Goal: Task Accomplishment & Management: Use online tool/utility

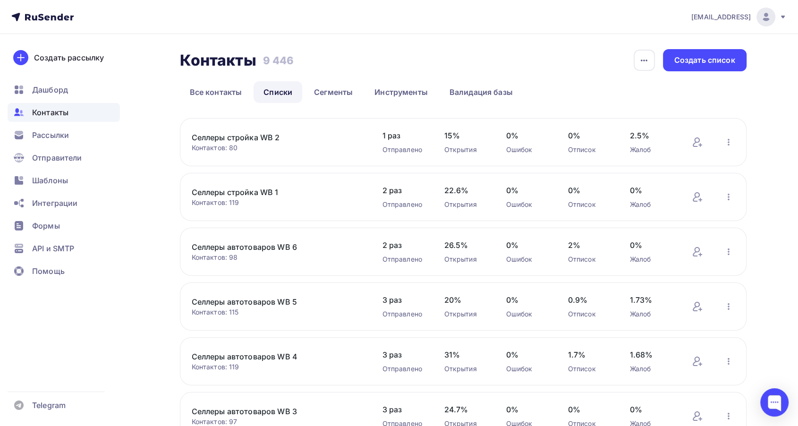
drag, startPoint x: 188, startPoint y: 135, endPoint x: 270, endPoint y: 162, distance: 87.0
click at [270, 162] on div "Селлеры стройка WB 2 Контактов: 80 Добавить контакты Переименовать список Скача…" at bounding box center [463, 142] width 566 height 48
click at [183, 194] on div "Селлеры стройка WB 1 Контактов: 119 Добавить контакты Переименовать список Скач…" at bounding box center [463, 197] width 566 height 48
drag, startPoint x: 186, startPoint y: 188, endPoint x: 291, endPoint y: 183, distance: 104.9
click at [291, 183] on div "Селлеры стройка WB 1 Контактов: 119 Добавить контакты Переименовать список Скач…" at bounding box center [463, 197] width 566 height 48
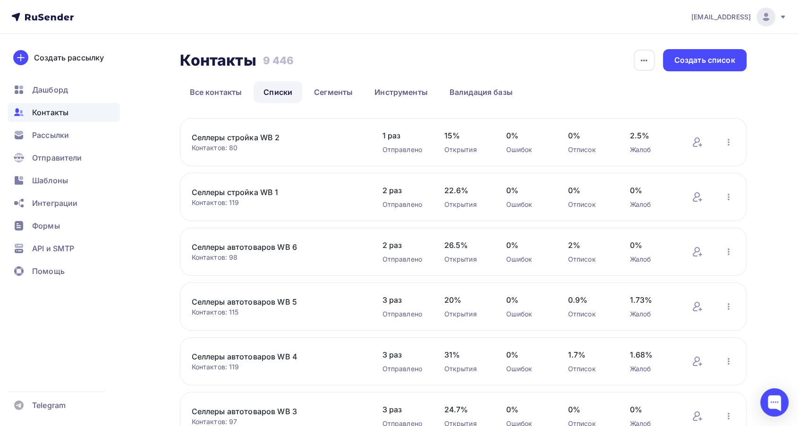
copy link "Селлеры стройка WB 1"
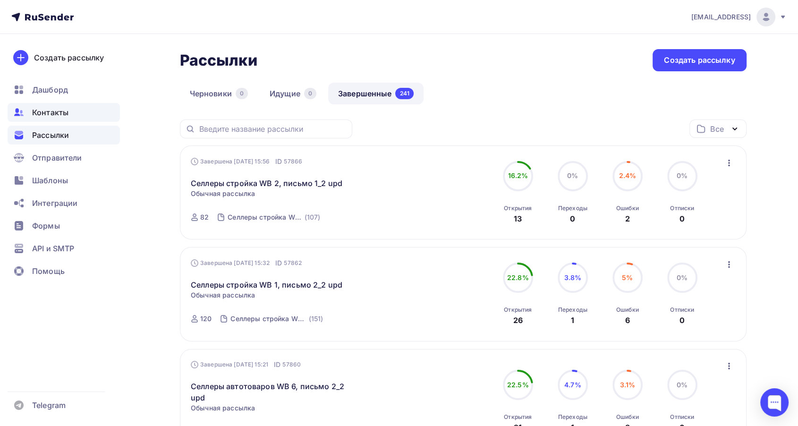
click at [47, 114] on span "Контакты" at bounding box center [50, 112] width 36 height 11
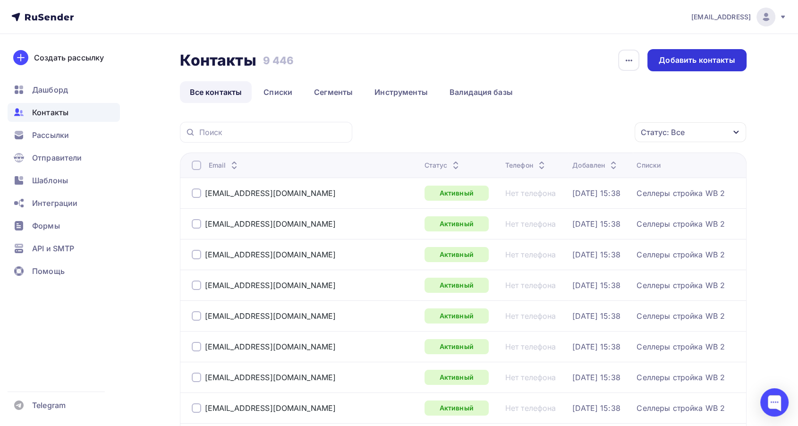
click at [713, 58] on div "Добавить контакты" at bounding box center [697, 60] width 76 height 11
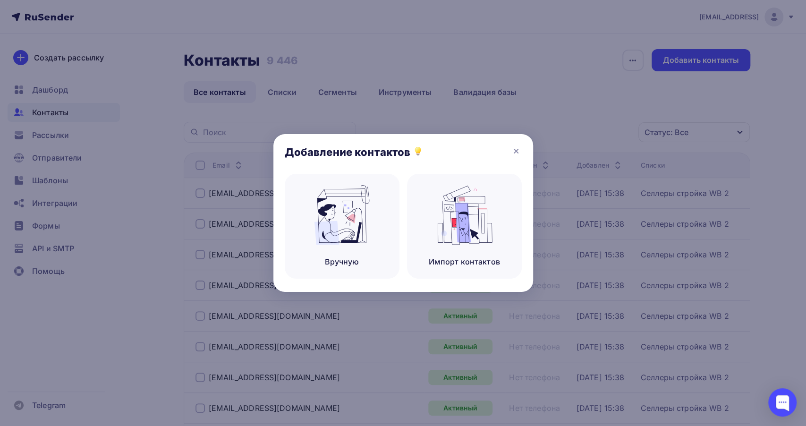
drag, startPoint x: 515, startPoint y: 150, endPoint x: 250, endPoint y: 112, distance: 267.5
click at [514, 148] on icon at bounding box center [515, 150] width 11 height 11
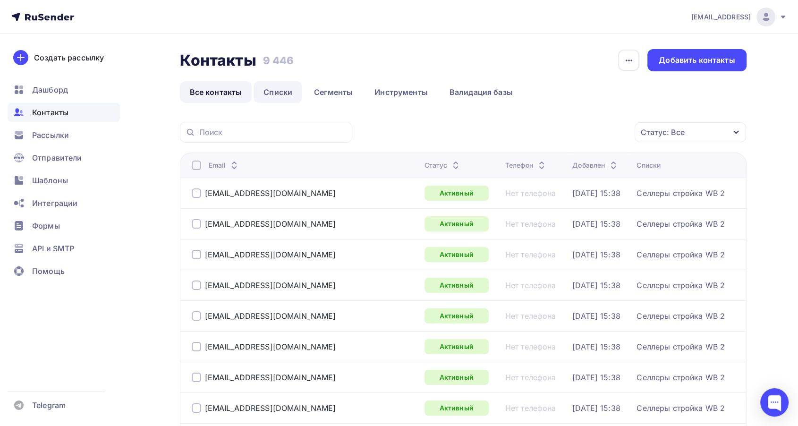
click at [274, 94] on link "Списки" at bounding box center [277, 92] width 49 height 22
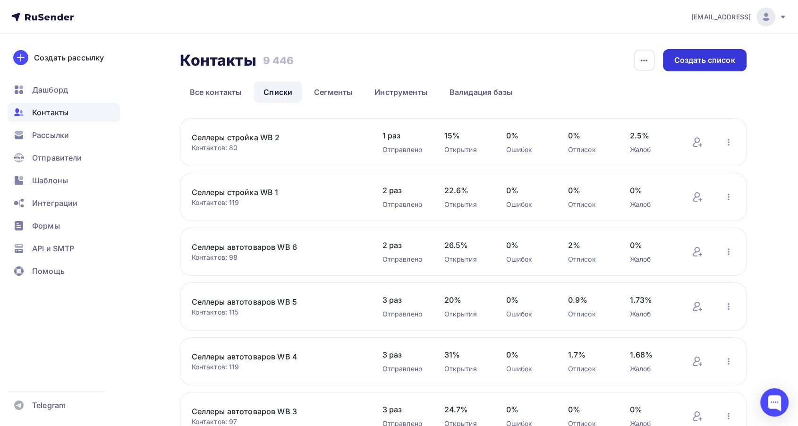
click at [724, 64] on div "Создать список" at bounding box center [704, 60] width 61 height 11
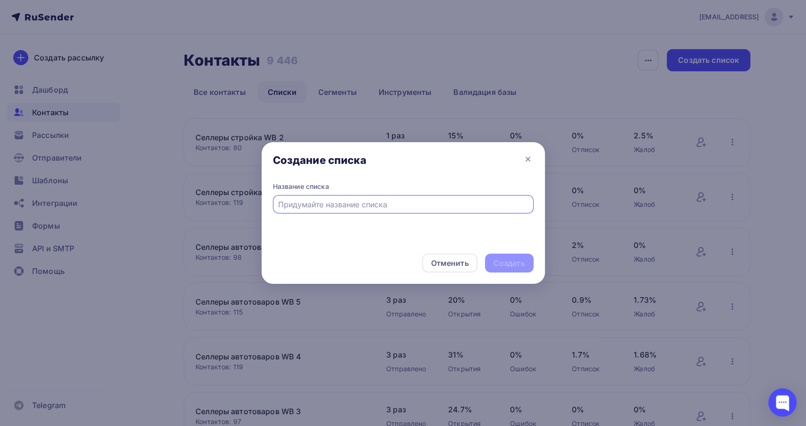
paste input "Селлеры сад WB 1"
type input "Селлеры сад WB 1"
click at [515, 262] on div "Создать" at bounding box center [509, 263] width 32 height 11
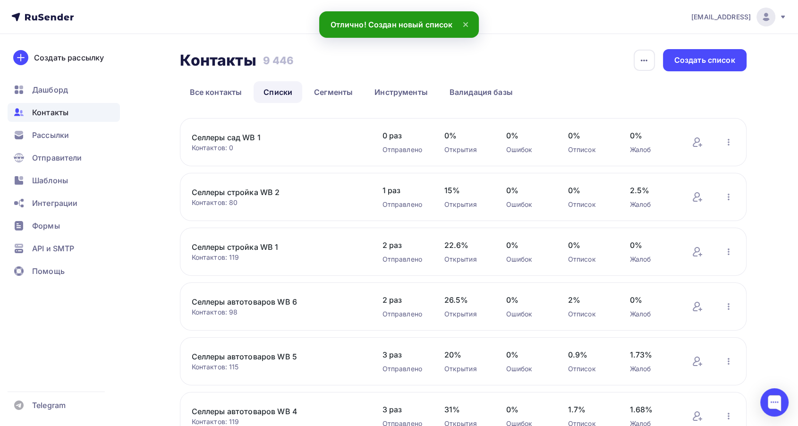
click at [241, 134] on link "Селлеры сад WB 1" at bounding box center [272, 137] width 160 height 11
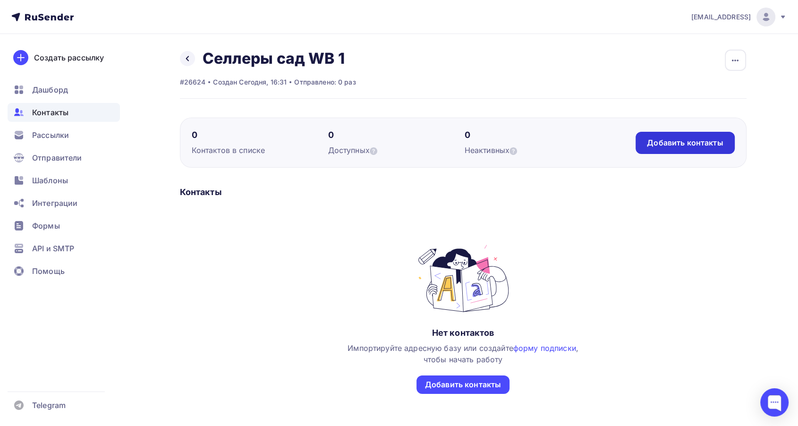
click at [717, 143] on div "Добавить контакты" at bounding box center [685, 142] width 76 height 11
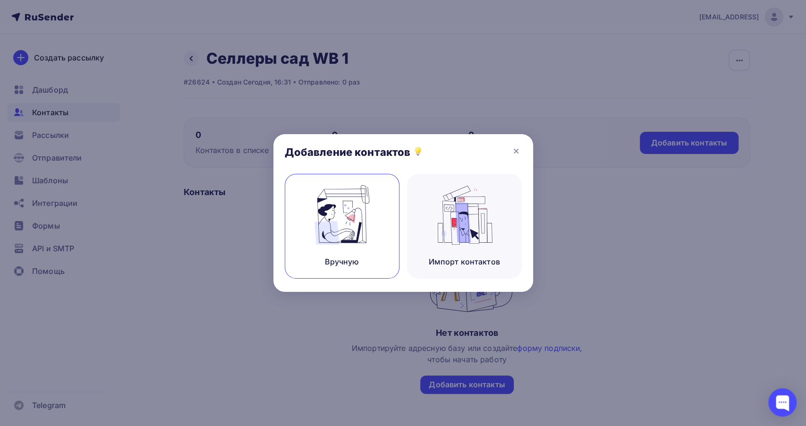
click at [322, 238] on img at bounding box center [341, 214] width 63 height 59
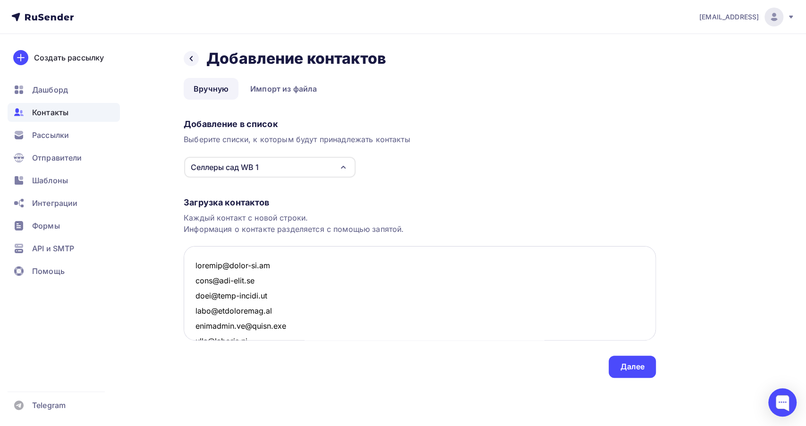
scroll to position [2709, 0]
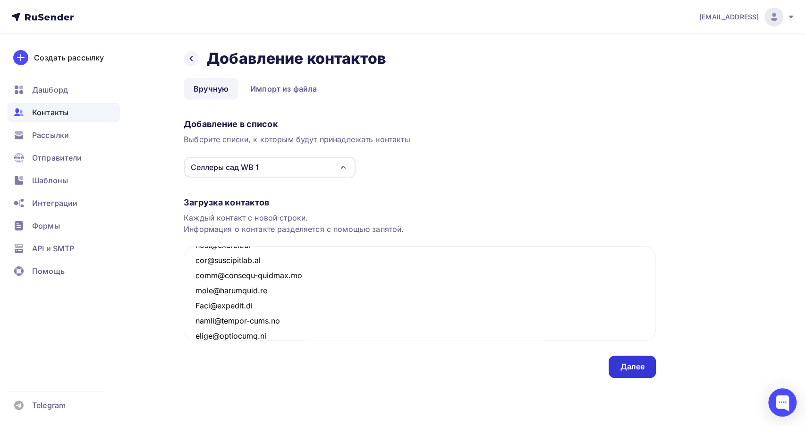
type textarea "manager@clock-ok.ru sale@rat-info.ru info@voda-master.ru info@crystaldesk.ru au…"
click at [647, 364] on div "Далее" at bounding box center [631, 366] width 47 height 22
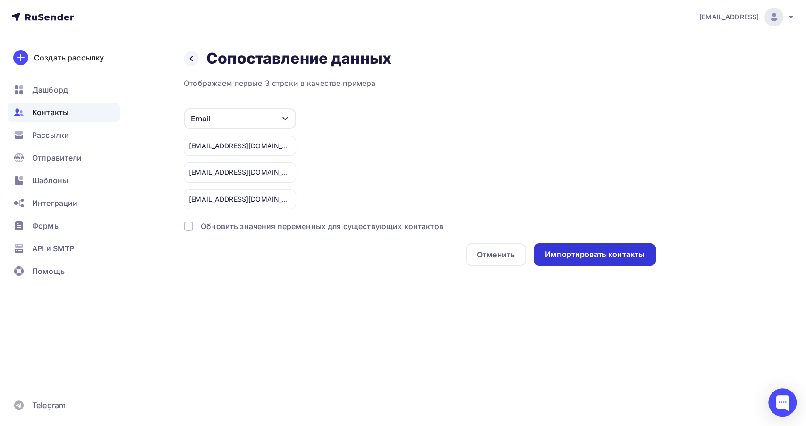
click at [567, 251] on div "Импортировать контакты" at bounding box center [595, 254] width 100 height 11
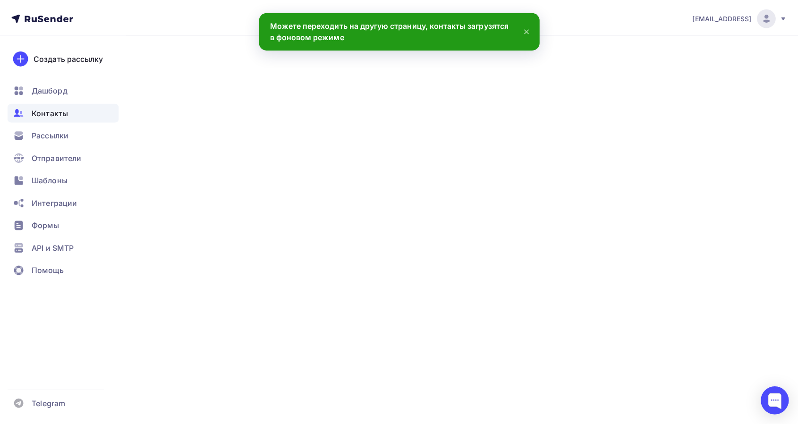
scroll to position [2723, 0]
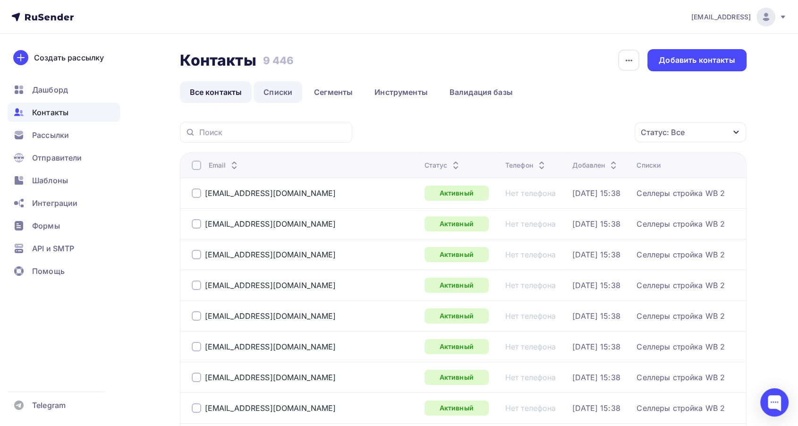
click at [273, 92] on link "Списки" at bounding box center [277, 92] width 49 height 22
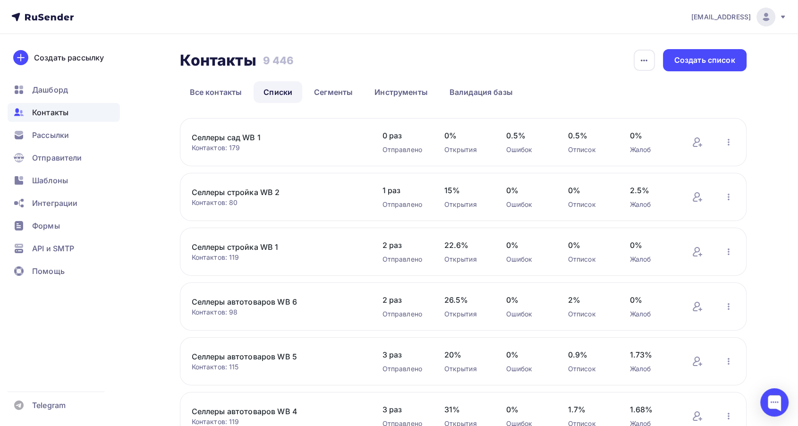
click at [208, 137] on link "Селлеры сад WB 1" at bounding box center [272, 137] width 160 height 11
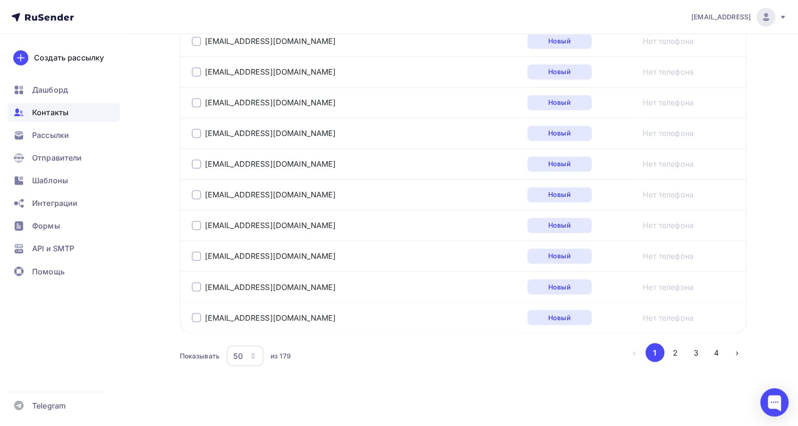
click at [717, 349] on button "4" at bounding box center [716, 352] width 19 height 19
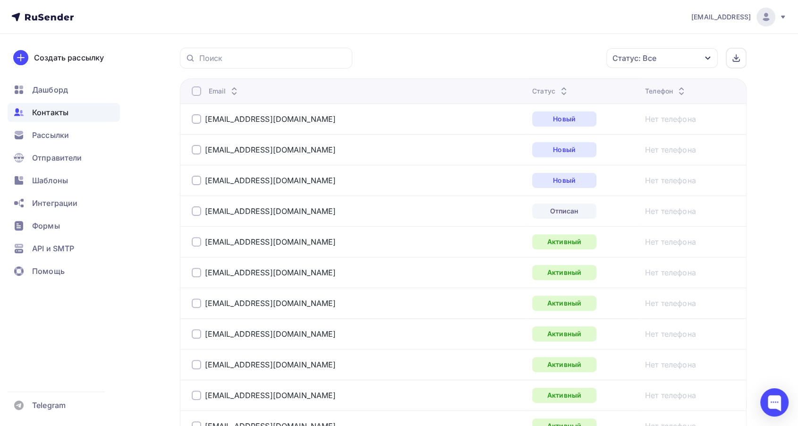
click at [195, 90] on div at bounding box center [196, 90] width 9 height 9
click at [193, 116] on div at bounding box center [196, 118] width 9 height 9
drag, startPoint x: 200, startPoint y: 149, endPoint x: 209, endPoint y: 159, distance: 13.7
click at [200, 150] on div at bounding box center [196, 149] width 9 height 9
click at [196, 176] on div at bounding box center [196, 180] width 9 height 9
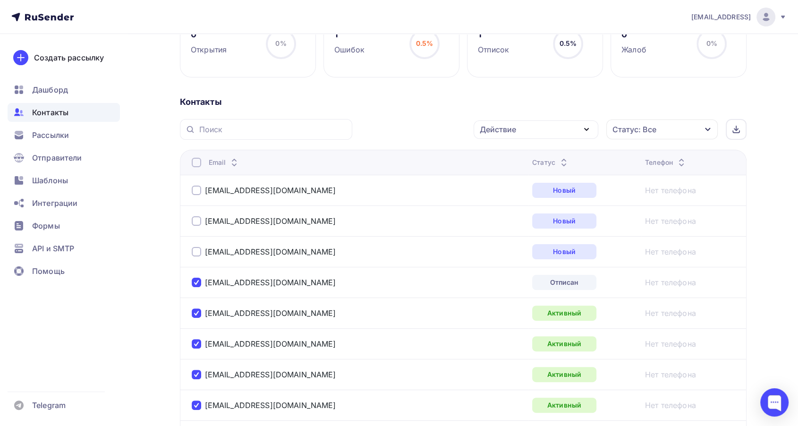
scroll to position [157, 0]
click at [582, 132] on icon "button" at bounding box center [586, 130] width 11 height 11
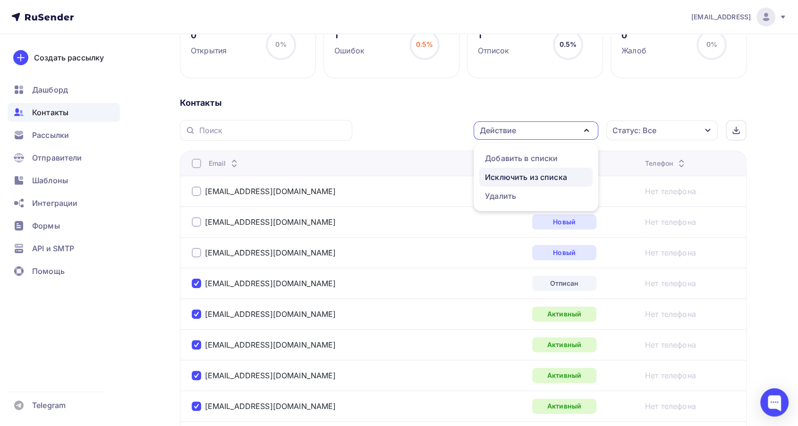
click at [543, 171] on div "Исключить из списка" at bounding box center [526, 176] width 82 height 11
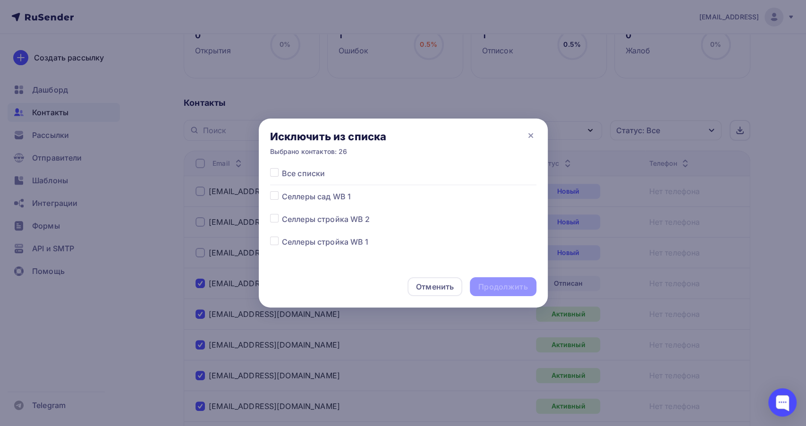
click at [282, 191] on label at bounding box center [282, 191] width 0 height 0
click at [272, 195] on input "checkbox" at bounding box center [274, 195] width 8 height 8
checkbox input "true"
click at [512, 285] on div "Продолжить" at bounding box center [502, 286] width 49 height 11
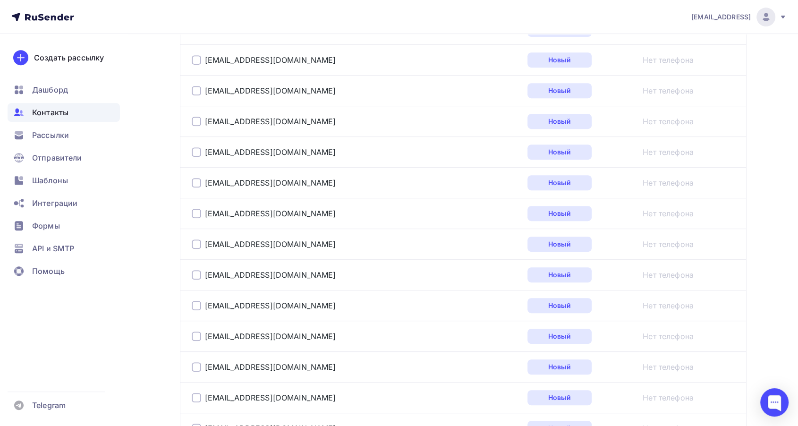
scroll to position [419, 0]
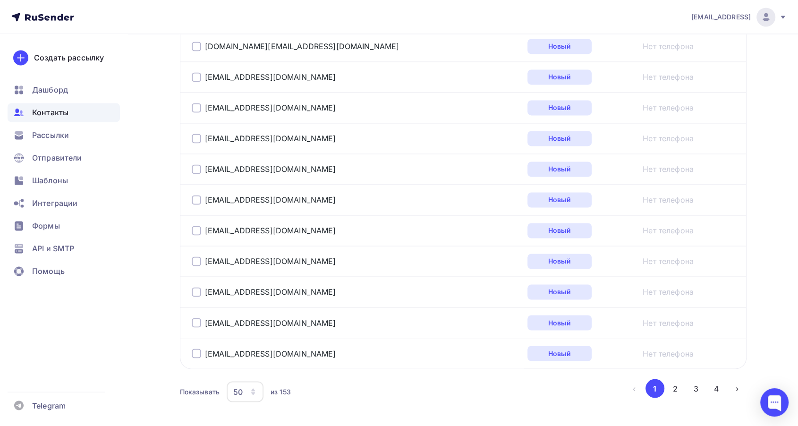
scroll to position [1534, 0]
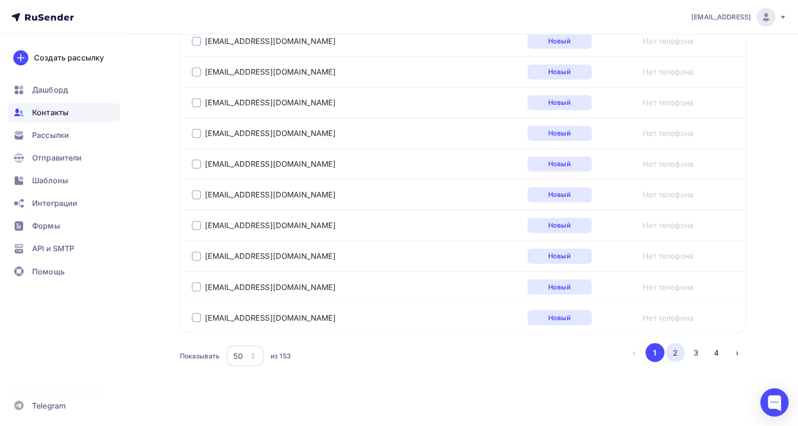
click at [678, 351] on button "2" at bounding box center [675, 352] width 19 height 19
click at [711, 344] on button "4" at bounding box center [716, 352] width 19 height 19
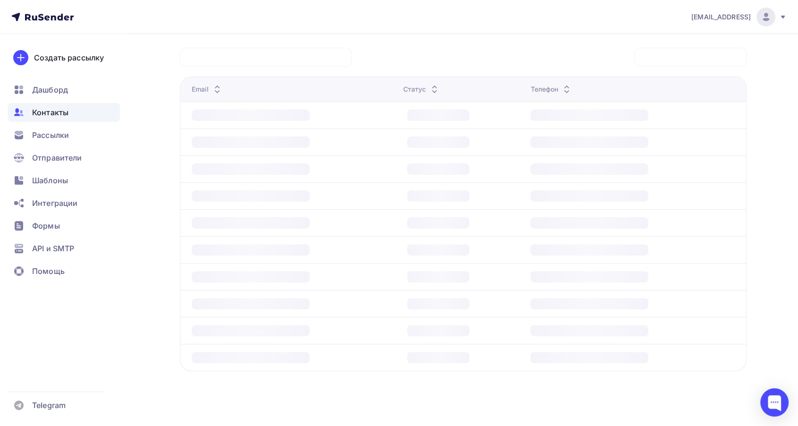
scroll to position [94, 0]
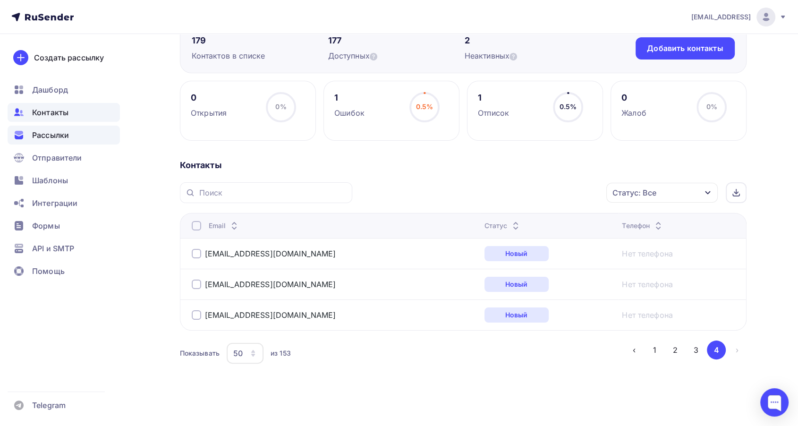
click at [64, 137] on span "Рассылки" at bounding box center [50, 134] width 37 height 11
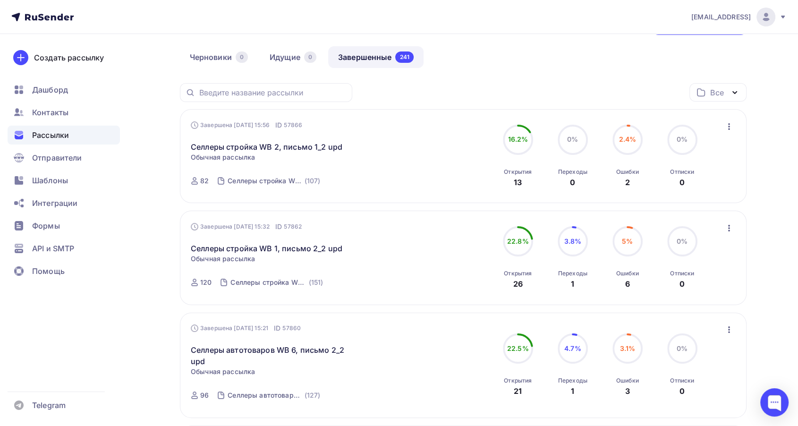
scroll to position [52, 0]
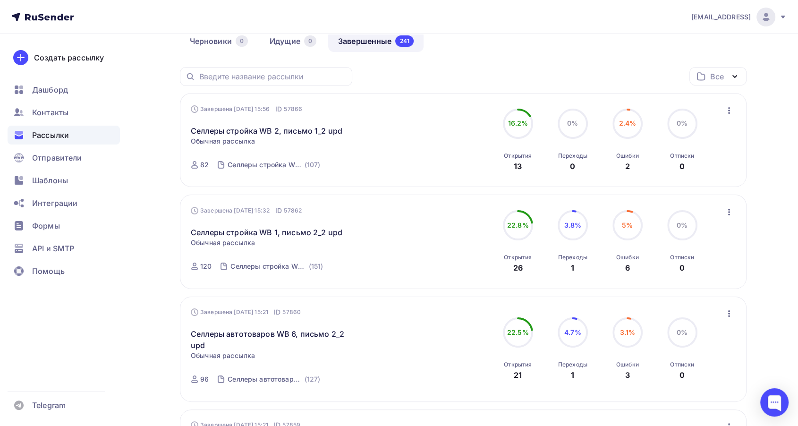
click at [731, 109] on icon "button" at bounding box center [728, 110] width 11 height 11
click at [688, 173] on div "Копировать в новую" at bounding box center [685, 172] width 97 height 11
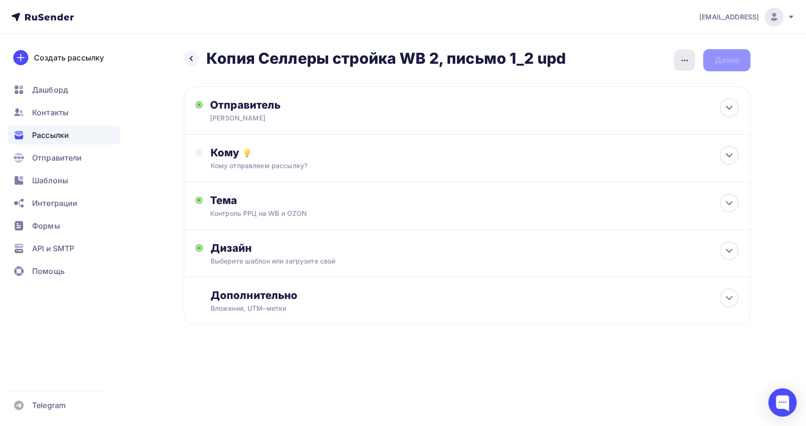
click at [684, 58] on icon "button" at bounding box center [684, 60] width 11 height 11
click at [651, 106] on div "Переименовать рассылку" at bounding box center [634, 108] width 117 height 11
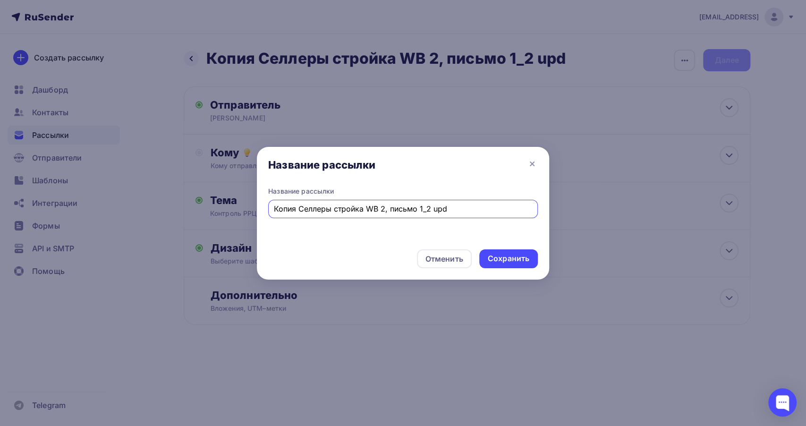
drag, startPoint x: 296, startPoint y: 208, endPoint x: 137, endPoint y: 209, distance: 159.1
click at [137, 209] on div "Название рассылки Название рассылки Копия Селлеры стройка WB 2, письмо 1_2 upd …" at bounding box center [403, 213] width 806 height 426
click at [319, 207] on input "Селлеры стройка WB 2, письмо 1_2 upd" at bounding box center [403, 208] width 259 height 11
click at [343, 209] on input "Селлеры сад WB 2, письмо 1_2 upd" at bounding box center [403, 208] width 259 height 11
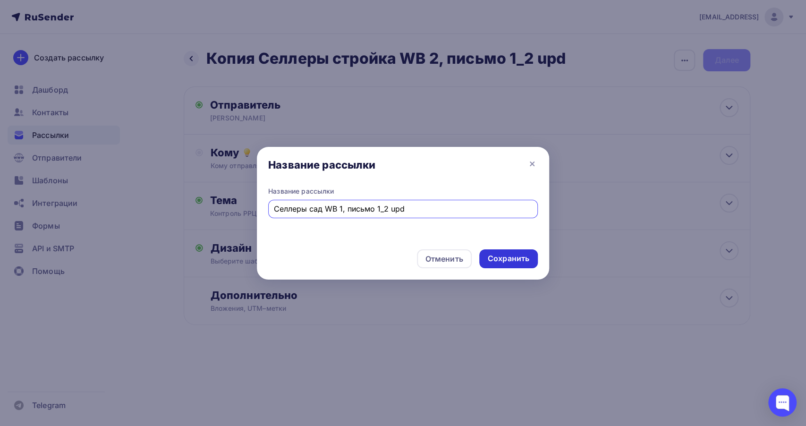
type input "Селлеры сад WB 1, письмо 1_2 upd"
click at [502, 261] on div "Сохранить" at bounding box center [509, 258] width 42 height 11
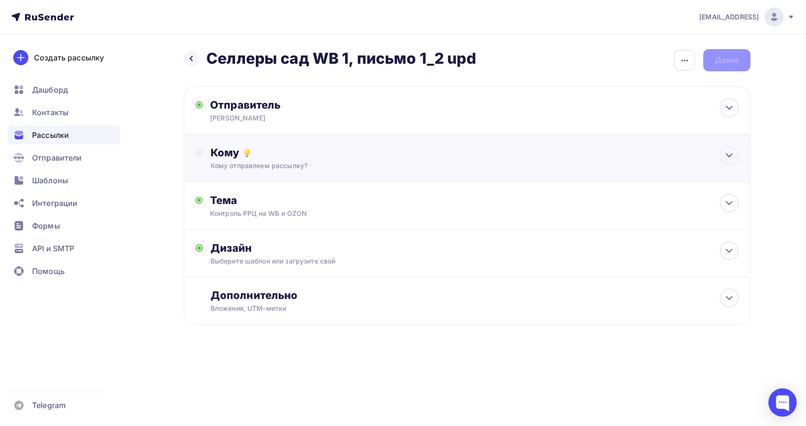
click at [416, 169] on div "Кому отправляем рассылку?" at bounding box center [448, 165] width 475 height 9
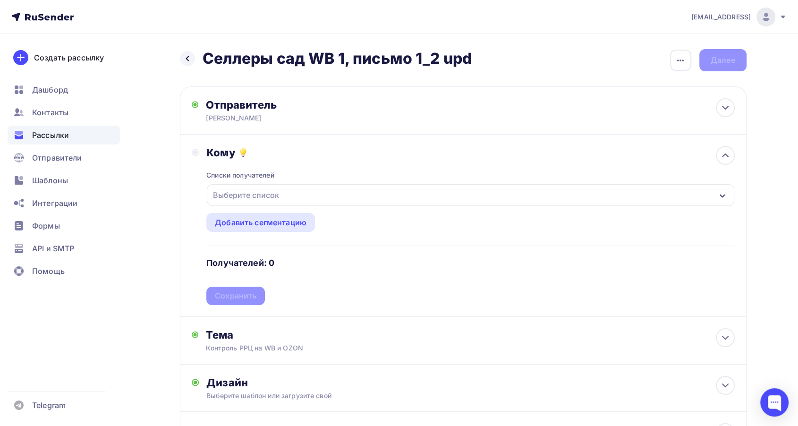
click at [407, 194] on div "Выберите список" at bounding box center [470, 195] width 527 height 22
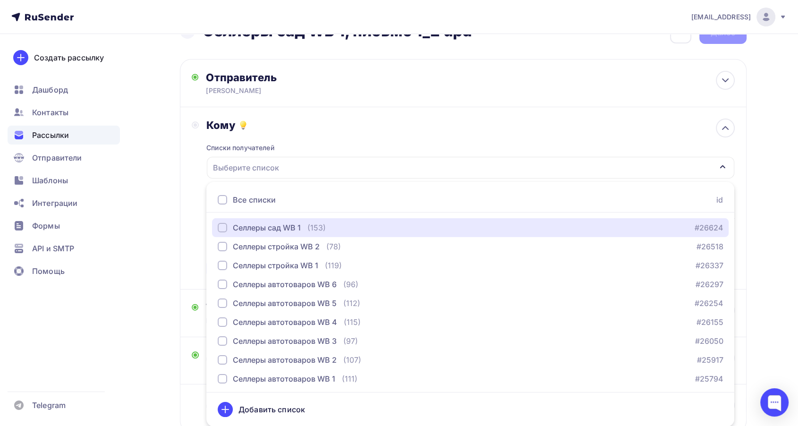
drag, startPoint x: 338, startPoint y: 224, endPoint x: 185, endPoint y: 244, distance: 154.7
click at [336, 224] on div "Селлеры сад WB 1 (153) #26624" at bounding box center [470, 227] width 505 height 11
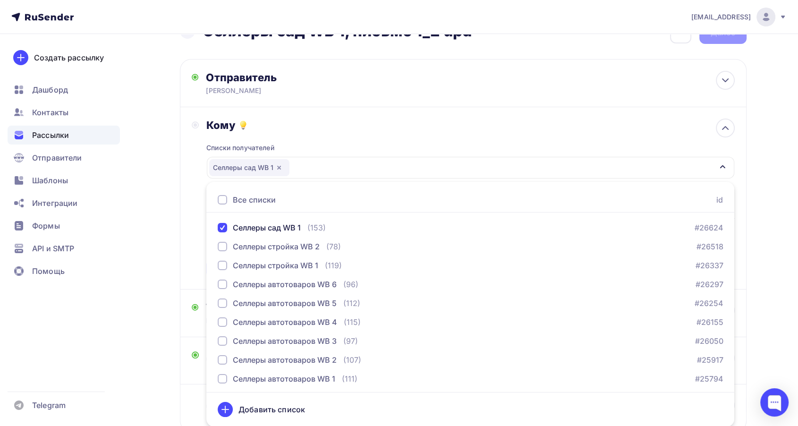
click at [186, 245] on div "Кому Списки получателей Селлеры сад WB 1 Все списки id Селлеры сад WB 1 (153) #…" at bounding box center [463, 198] width 566 height 182
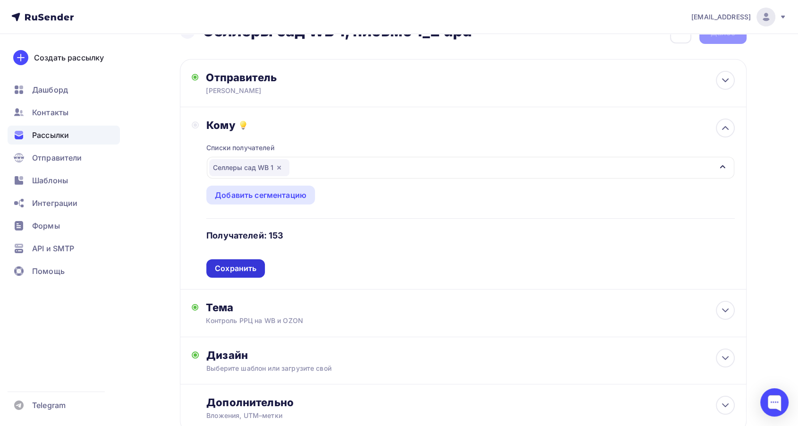
click at [237, 264] on div "Сохранить" at bounding box center [236, 268] width 42 height 11
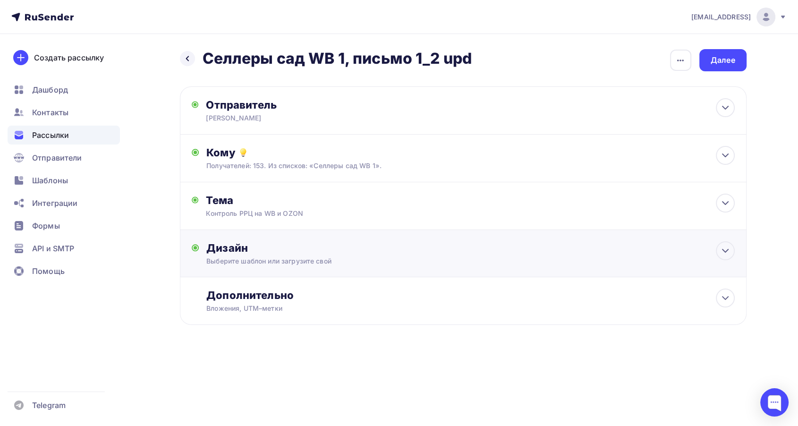
scroll to position [0, 0]
click at [728, 61] on div "Далее" at bounding box center [726, 60] width 25 height 11
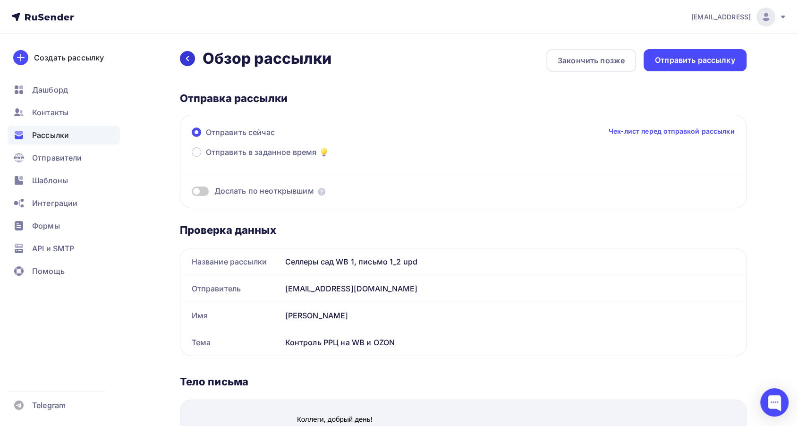
click at [182, 64] on div at bounding box center [187, 58] width 15 height 15
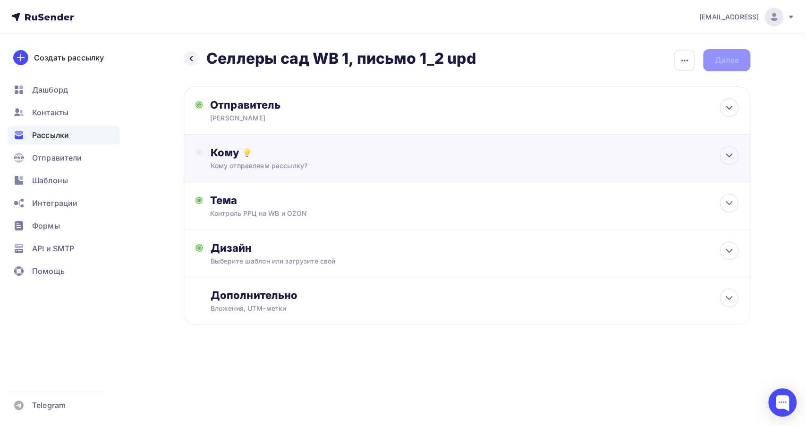
click at [431, 169] on div "Кому отправляем рассылку?" at bounding box center [448, 165] width 475 height 9
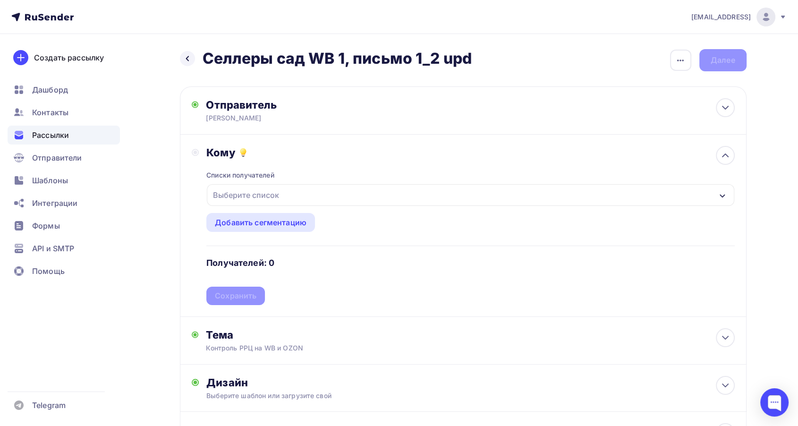
click at [346, 189] on div "Выберите список" at bounding box center [470, 195] width 527 height 22
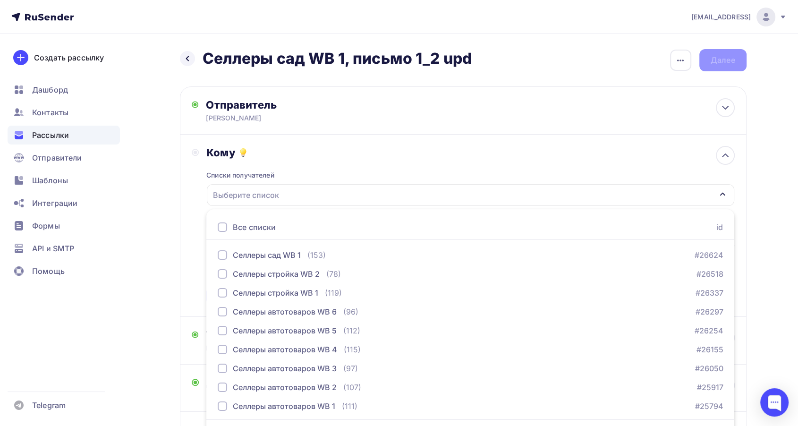
scroll to position [27, 0]
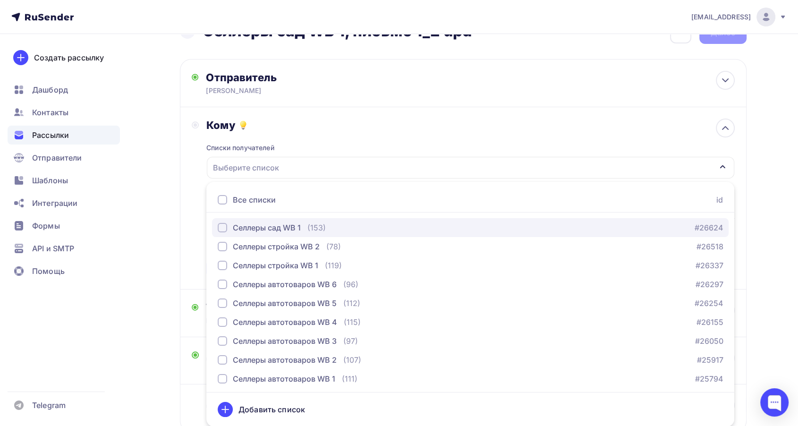
click at [266, 230] on div "Селлеры сад WB 1" at bounding box center [267, 227] width 68 height 11
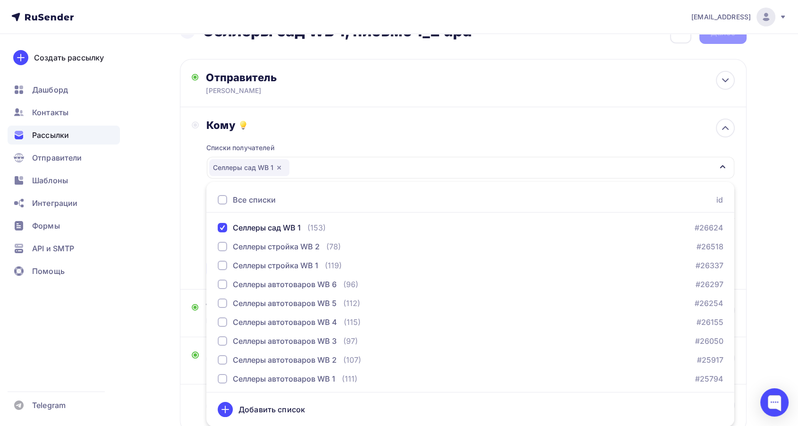
click at [183, 279] on div "Кому Списки получателей Селлеры сад WB 1 Все списки id Селлеры сад WB 1 (153) #…" at bounding box center [463, 198] width 566 height 182
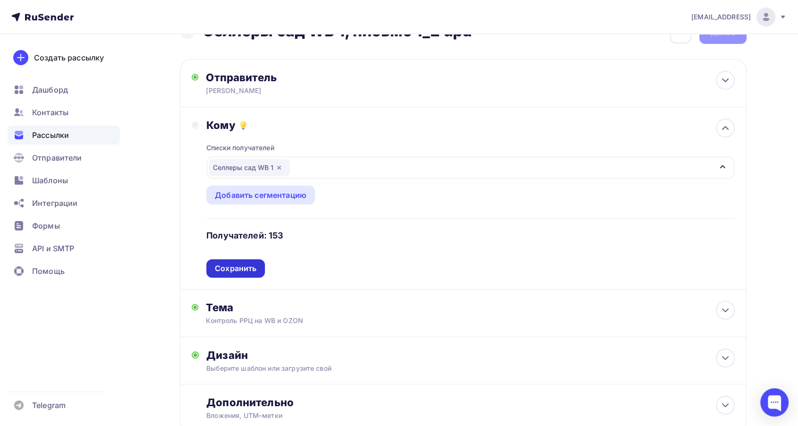
click at [224, 263] on div "Сохранить" at bounding box center [236, 268] width 42 height 11
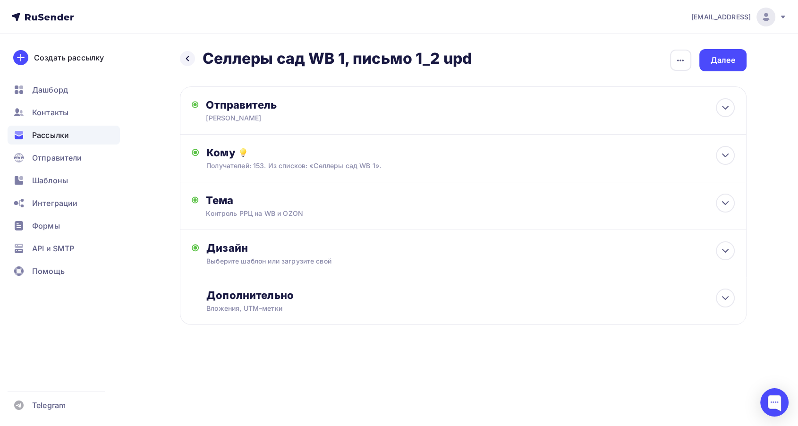
scroll to position [0, 0]
drag, startPoint x: 742, startPoint y: 58, endPoint x: 737, endPoint y: 62, distance: 6.4
click at [741, 58] on div "Далее" at bounding box center [726, 60] width 47 height 22
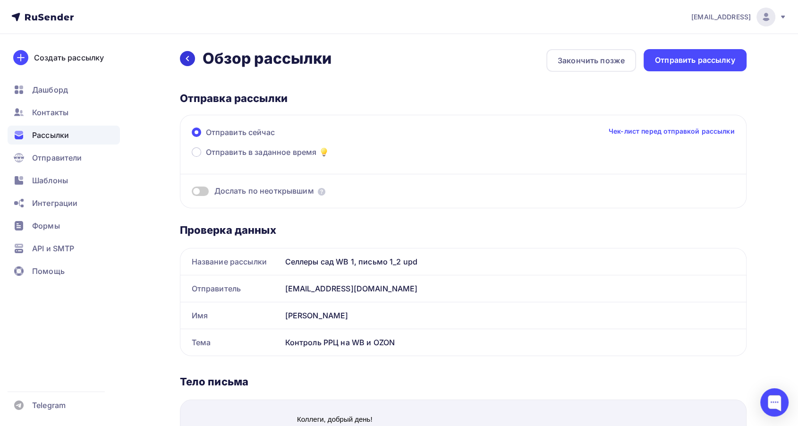
click at [187, 58] on icon at bounding box center [187, 58] width 3 height 5
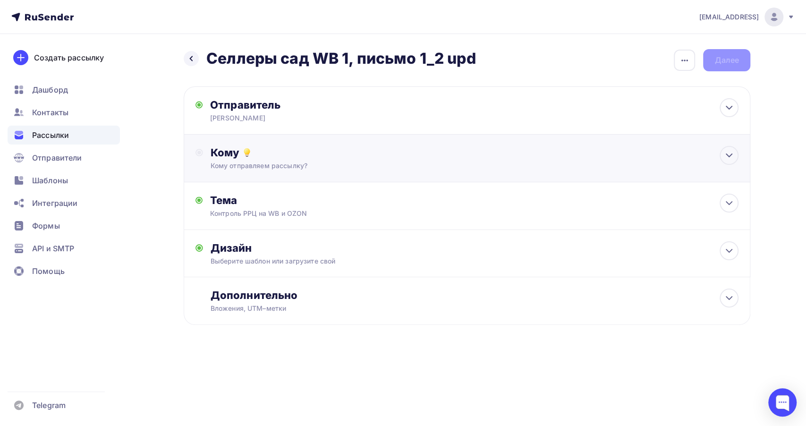
click at [340, 147] on div "Кому" at bounding box center [475, 152] width 528 height 13
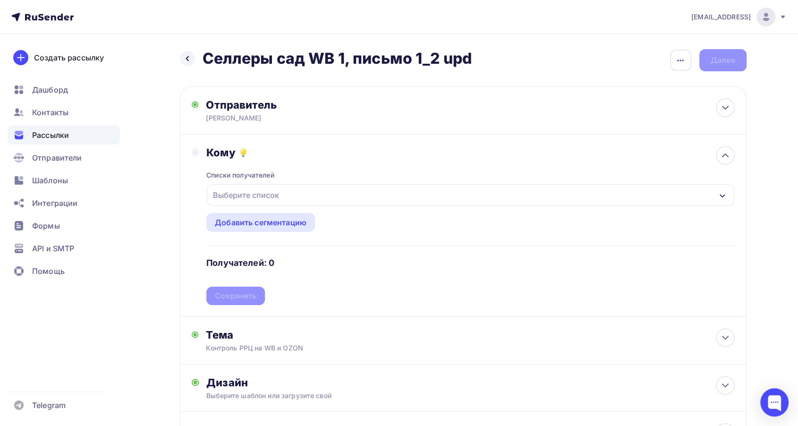
click at [325, 203] on div "Выберите список" at bounding box center [470, 195] width 527 height 22
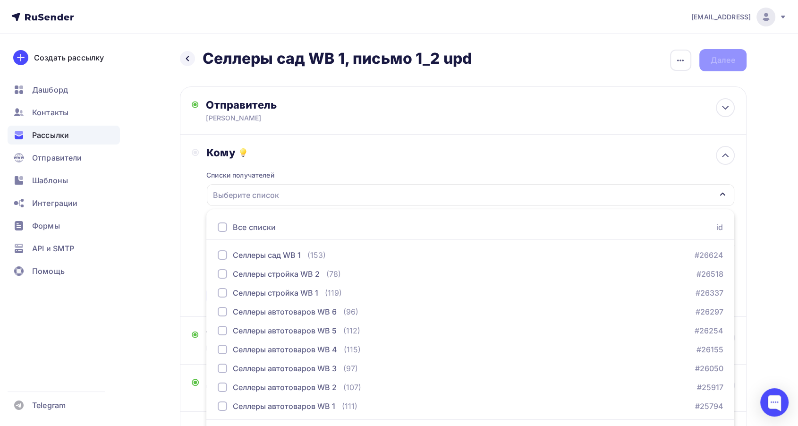
scroll to position [27, 0]
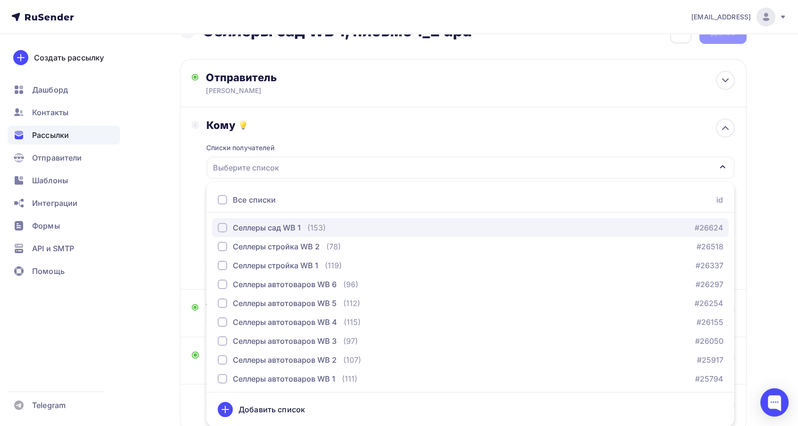
click at [306, 225] on div "Селлеры сад WB 1 (153)" at bounding box center [272, 227] width 108 height 11
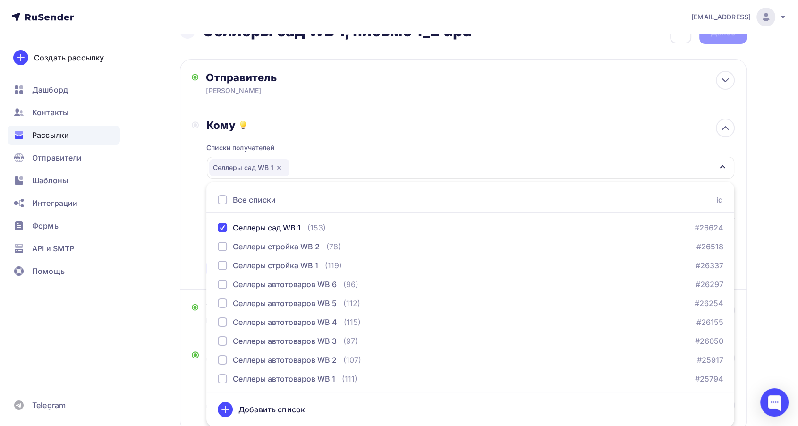
click at [196, 238] on div "Кому Списки получателей Селлеры сад WB 1 Все списки id Селлеры сад WB 1 (153) #…" at bounding box center [463, 197] width 543 height 159
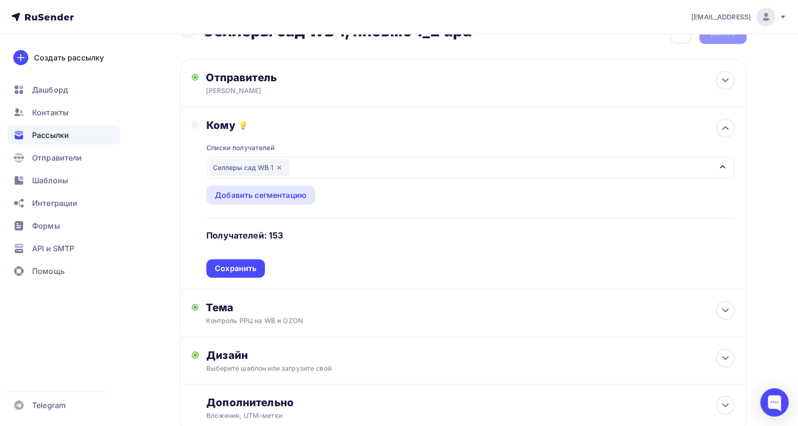
drag, startPoint x: 234, startPoint y: 266, endPoint x: 397, endPoint y: 192, distance: 178.9
click at [234, 267] on div "Сохранить" at bounding box center [236, 268] width 42 height 11
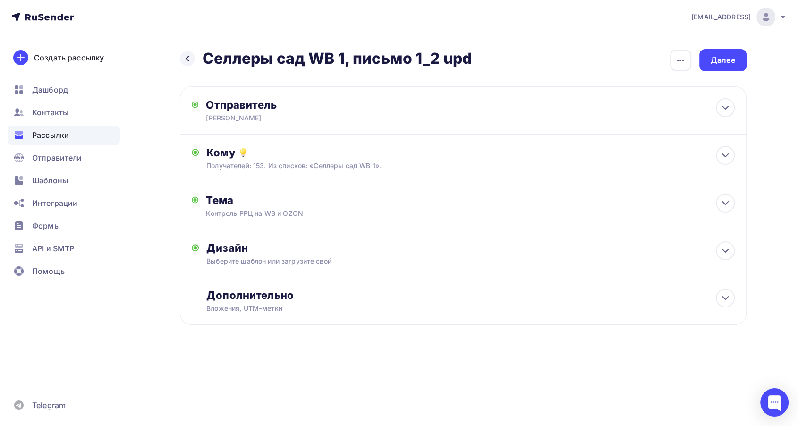
scroll to position [0, 0]
click at [745, 64] on div "Далее" at bounding box center [726, 60] width 47 height 22
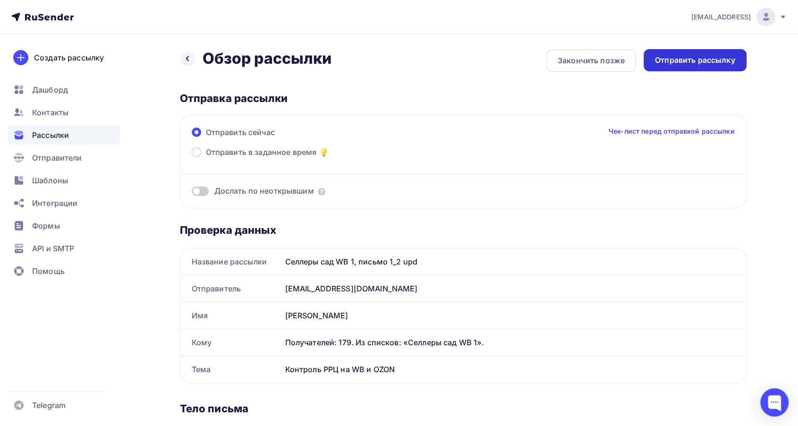
click at [726, 65] on div "Отправить рассылку" at bounding box center [695, 60] width 80 height 11
